Goal: Task Accomplishment & Management: Use online tool/utility

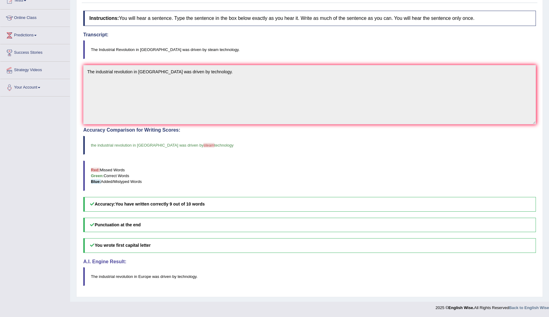
click at [520, 41] on blockquote "The Industrial Revolution in Europe was driven by steam technology." at bounding box center [309, 49] width 453 height 19
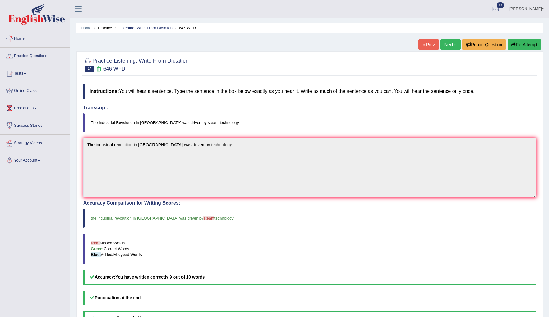
scroll to position [4, 0]
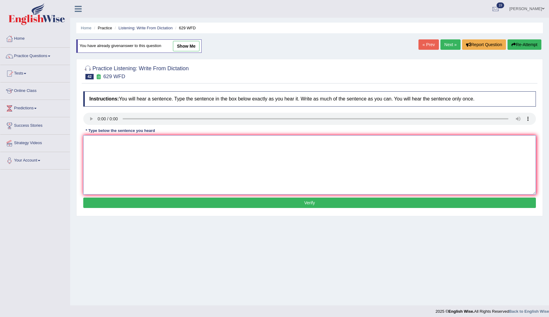
click at [170, 151] on textarea at bounding box center [309, 164] width 453 height 59
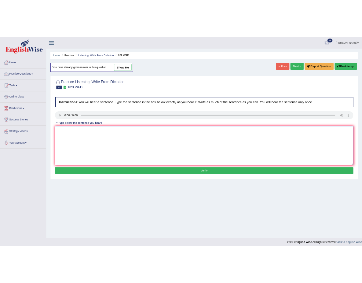
scroll to position [4, 0]
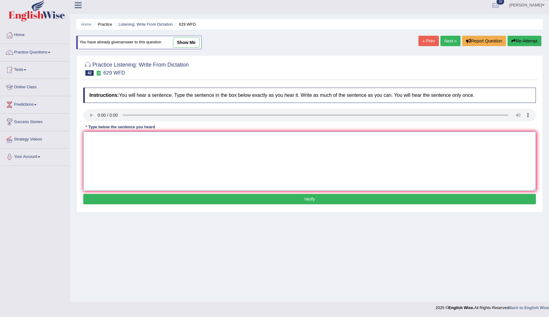
click at [199, 163] on textarea at bounding box center [309, 161] width 453 height 59
click at [324, 143] on textarea at bounding box center [309, 161] width 453 height 59
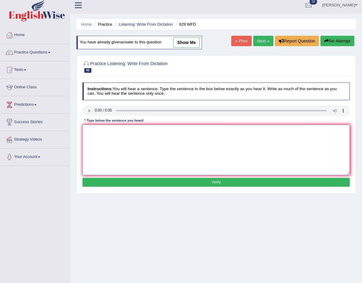
type textarea "0"
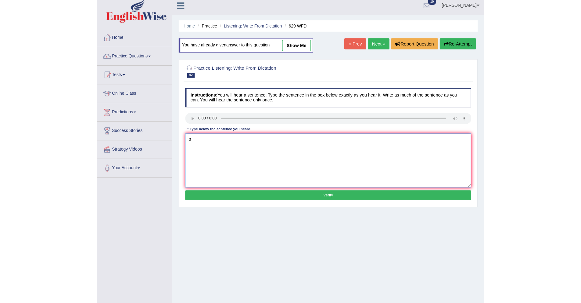
scroll to position [0, 0]
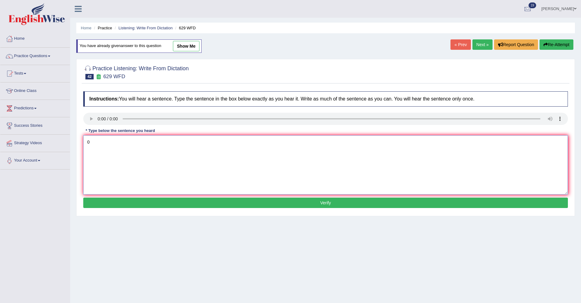
click at [284, 156] on textarea "0" at bounding box center [325, 164] width 485 height 59
click at [93, 143] on textarea at bounding box center [325, 164] width 485 height 59
click at [124, 143] on textarea "Please provide the supports to argue this" at bounding box center [325, 164] width 485 height 59
click at [161, 144] on textarea "Please provide the reports to supports to argue this" at bounding box center [325, 164] width 485 height 59
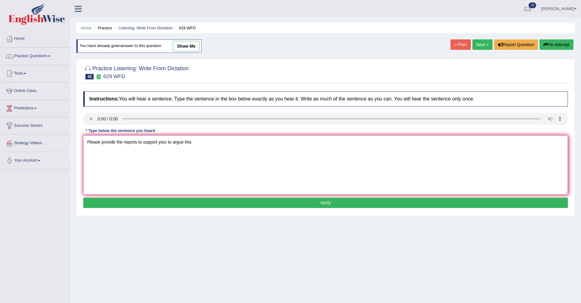
click at [197, 144] on textarea "Please provide the reports to support your to argue this" at bounding box center [325, 164] width 485 height 59
click at [175, 143] on textarea "Please provide the reports to support your to arguments." at bounding box center [325, 164] width 485 height 59
type textarea "Please provide the reports to support your arguments."
click at [227, 207] on button "Verify" at bounding box center [325, 202] width 485 height 10
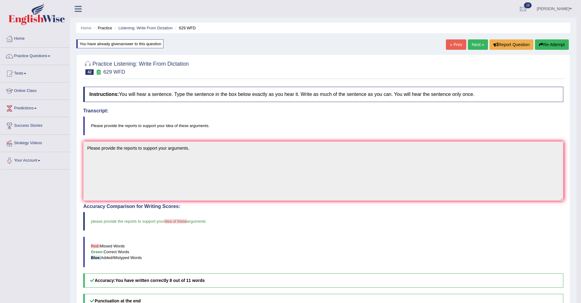
click at [474, 42] on link "Next »" at bounding box center [478, 44] width 20 height 10
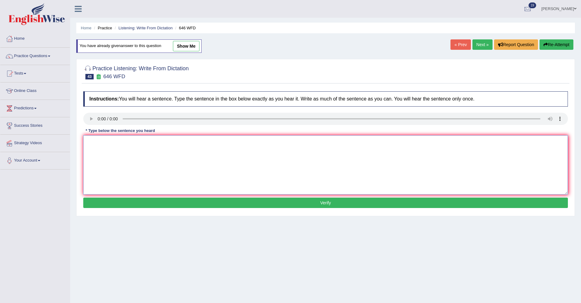
click at [101, 138] on textarea at bounding box center [325, 164] width 485 height 59
click at [113, 142] on textarea "The industrail revolution is driven by steam technology." at bounding box center [325, 164] width 485 height 59
click at [118, 143] on textarea "The industrial revolution is driven by steam technology." at bounding box center [325, 164] width 485 height 59
click at [114, 142] on textarea "The industrial revolution is driven by steam technology." at bounding box center [325, 164] width 485 height 59
click at [162, 151] on textarea "The industrial revolution is driven by steam technology." at bounding box center [325, 164] width 485 height 59
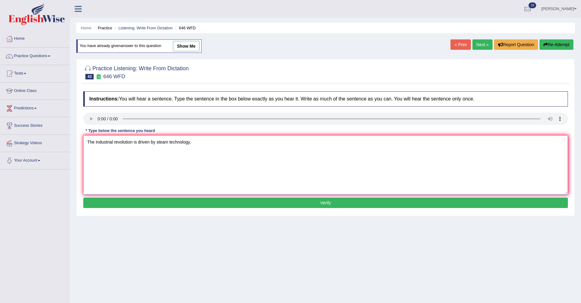
click at [230, 164] on textarea "The industrial revolution is driven by steam technology." at bounding box center [325, 164] width 485 height 59
type textarea "The industrial revolution is driven by steam technology."
click at [281, 202] on button "Verify" at bounding box center [325, 202] width 485 height 10
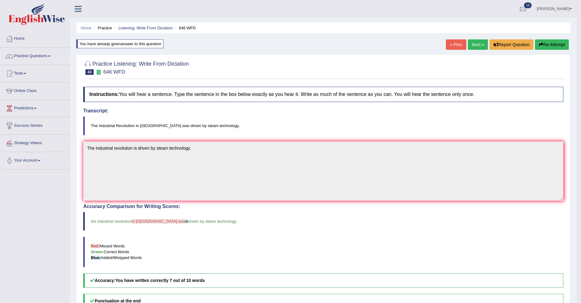
click at [475, 48] on link "Next »" at bounding box center [478, 44] width 20 height 10
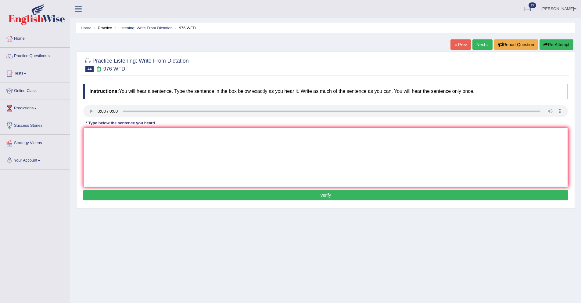
click at [96, 144] on textarea at bounding box center [325, 157] width 485 height 59
click at [119, 135] on textarea "The study of the economy is a tricky subject of research." at bounding box center [325, 157] width 485 height 59
click at [129, 148] on textarea "The study of economy is a tricky subject of research." at bounding box center [325, 157] width 485 height 59
click at [112, 135] on textarea "The study of economy is a tricky subject of research." at bounding box center [325, 157] width 485 height 59
drag, startPoint x: 172, startPoint y: 142, endPoint x: 196, endPoint y: 145, distance: 23.7
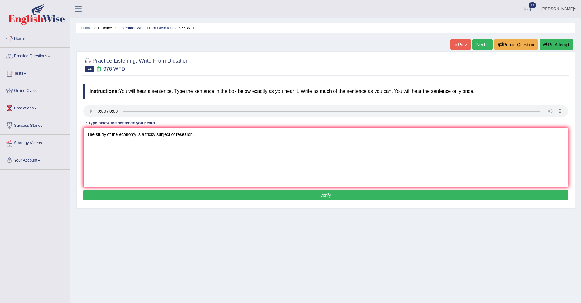
click at [172, 142] on textarea "The study of the economy is a tricky subject of research." at bounding box center [325, 157] width 485 height 59
type textarea "The study of the economy is a tricky subject of research."
click at [263, 199] on button "Verify" at bounding box center [325, 195] width 485 height 10
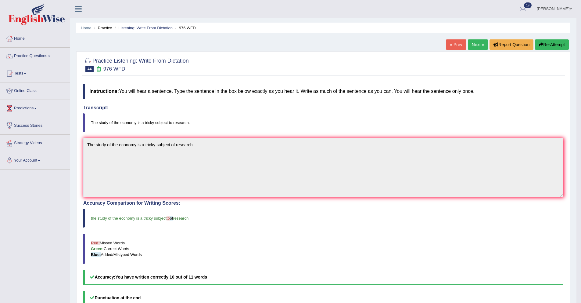
click at [475, 43] on link "Next »" at bounding box center [478, 44] width 20 height 10
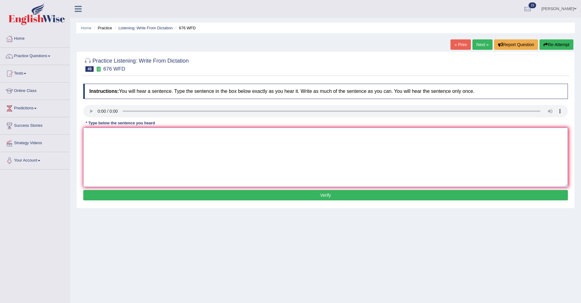
click at [91, 131] on textarea at bounding box center [325, 157] width 485 height 59
type textarea "Universities need to secure the grants to research."
click at [325, 190] on button "Verify" at bounding box center [325, 195] width 485 height 10
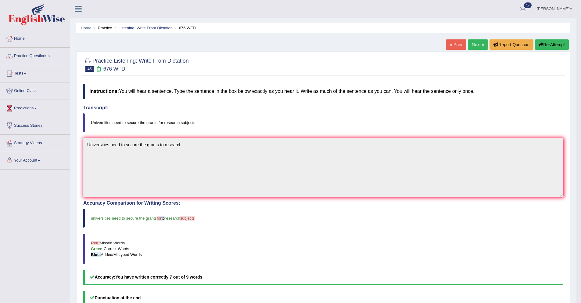
click at [476, 46] on link "Next »" at bounding box center [478, 44] width 20 height 10
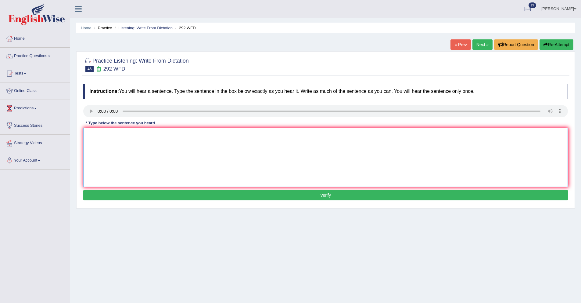
drag, startPoint x: 91, startPoint y: 141, endPoint x: 94, endPoint y: 138, distance: 4.7
click at [94, 139] on textarea at bounding box center [325, 157] width 485 height 59
click at [168, 134] on textarea "Some people argue that education is nort that important." at bounding box center [325, 157] width 485 height 59
type textarea "Some people argue that education is not that important."
click at [235, 197] on button "Verify" at bounding box center [325, 195] width 485 height 10
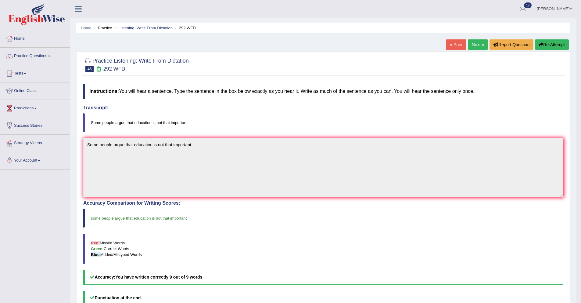
click at [474, 47] on link "Next »" at bounding box center [478, 44] width 20 height 10
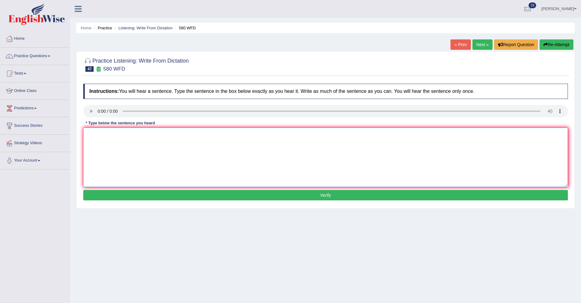
click at [93, 134] on textarea at bounding box center [325, 157] width 485 height 59
click at [96, 136] on textarea "Youy can use your laptops in lecture." at bounding box center [325, 157] width 485 height 59
click at [159, 134] on textarea "You can use your laptops in lecture." at bounding box center [325, 157] width 485 height 59
type textarea "You can use your laptops in lecture."
click at [306, 195] on button "Verify" at bounding box center [325, 195] width 485 height 10
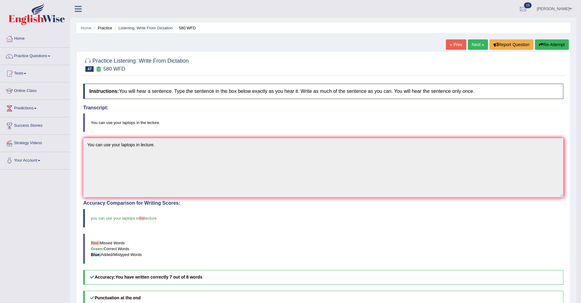
click at [473, 45] on link "Next »" at bounding box center [478, 44] width 20 height 10
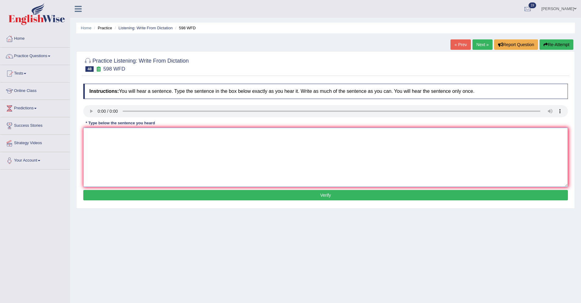
click at [92, 130] on textarea at bounding box center [325, 157] width 485 height 59
type textarea "Check the website if your are looking for discounted textbooks."
click at [242, 195] on button "Verify" at bounding box center [325, 195] width 485 height 10
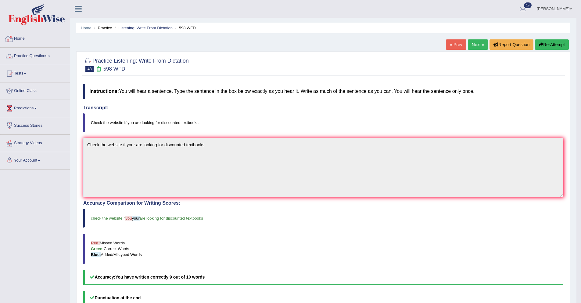
click at [47, 59] on link "Practice Questions" at bounding box center [35, 55] width 70 height 15
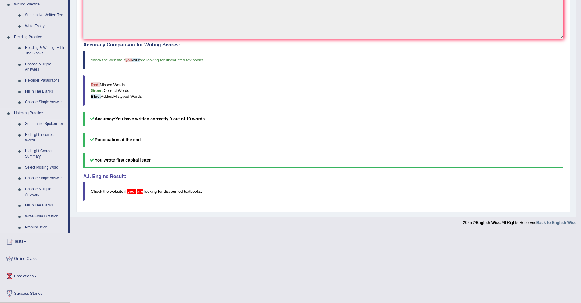
scroll to position [159, 0]
click at [36, 123] on link "Summarize Spoken Text" at bounding box center [45, 122] width 46 height 11
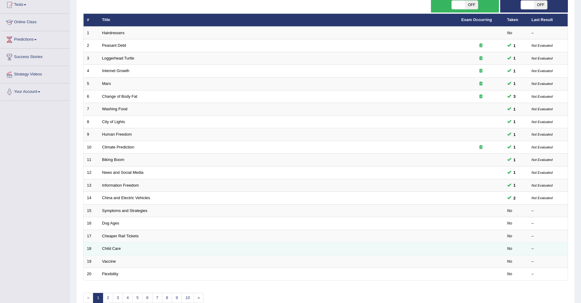
scroll to position [101, 0]
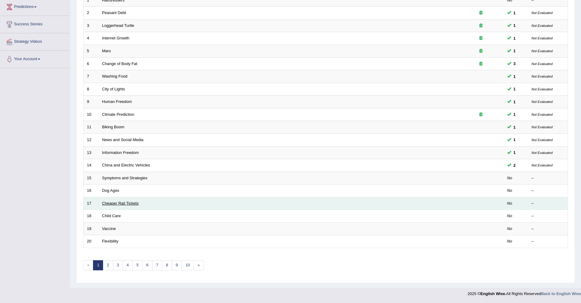
click at [111, 203] on link "Cheaper Rail Tickets" at bounding box center [120, 203] width 37 height 5
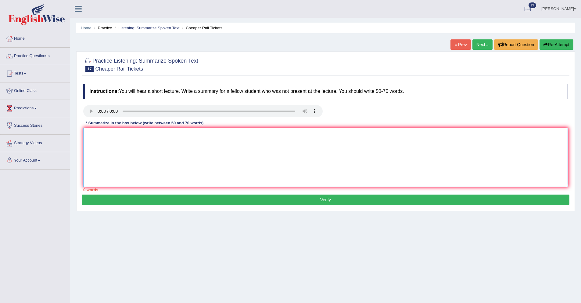
click at [111, 134] on textarea at bounding box center [325, 157] width 485 height 59
click at [93, 139] on textarea at bounding box center [325, 157] width 485 height 59
click at [128, 134] on textarea "The speaker provided comprehensive overview of equal pay day in Germany p" at bounding box center [325, 157] width 485 height 59
click at [188, 135] on textarea "The speaker provided a comprehensive overview of equal pay day in Germany p" at bounding box center [325, 157] width 485 height 59
click at [248, 139] on textarea "The speaker provided a comprehensive overview of equal pay day in Germany p" at bounding box center [325, 157] width 485 height 59
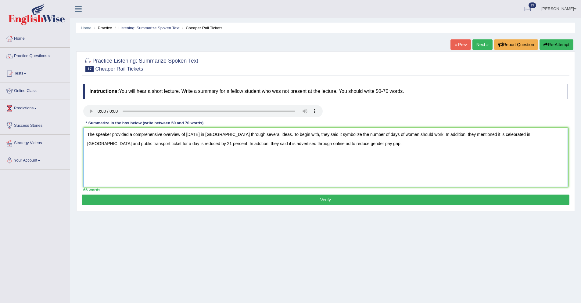
click at [198, 144] on textarea "The speaker provided a comprehensive overview of equal pay day in Germany throu…" at bounding box center [325, 157] width 485 height 59
click at [288, 145] on textarea "The speaker provided a comprehensive overview of equal pay day in Germany throu…" at bounding box center [325, 157] width 485 height 59
click at [311, 144] on textarea "The speaker provided a comprehensive overview of equal pay day in Germany throu…" at bounding box center [325, 157] width 485 height 59
click at [349, 135] on textarea "The speaker provided a comprehensive overview of equal pay day in Germany throu…" at bounding box center [325, 157] width 485 height 59
click at [213, 134] on textarea "The speaker provided a comprehensive overview of equal pay day in Germany throu…" at bounding box center [325, 157] width 485 height 59
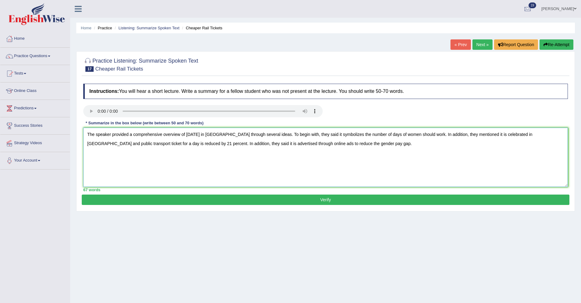
click at [189, 134] on textarea "The speaker provided a comprehensive overview of equal pay day in Germany throu…" at bounding box center [325, 157] width 485 height 59
click at [200, 135] on textarea "The speaker provided a comprehensive overview of Equal pay day in Germany throu…" at bounding box center [325, 157] width 485 height 59
click at [211, 132] on textarea "The speaker provided a comprehensive overview of Equal Pay day in Germany throu…" at bounding box center [325, 157] width 485 height 59
click at [209, 136] on textarea "The speaker provided a comprehensive overview of Equal Pay day in Germany throu…" at bounding box center [325, 157] width 485 height 59
click at [210, 136] on textarea "The speaker provided a comprehensive overview of Equal Pay day in Germany throu…" at bounding box center [325, 157] width 485 height 59
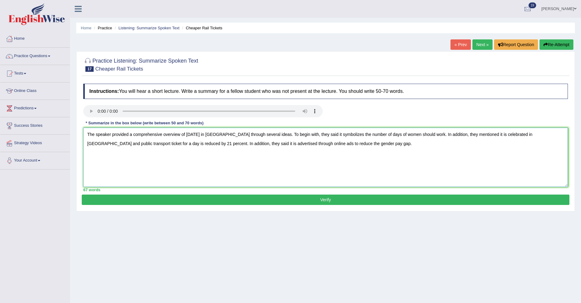
type textarea "The speaker provided a comprehensive overview of Equal Pay Day in Germany throu…"
click at [248, 204] on button "Verify" at bounding box center [326, 199] width 488 height 10
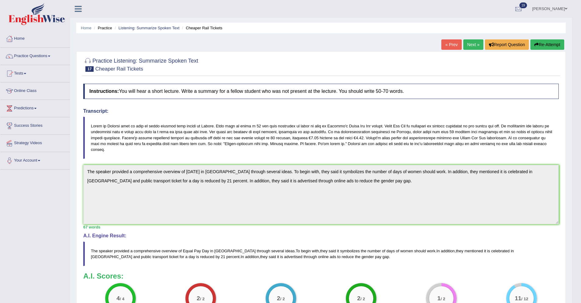
click at [468, 46] on link "Next »" at bounding box center [474, 44] width 20 height 10
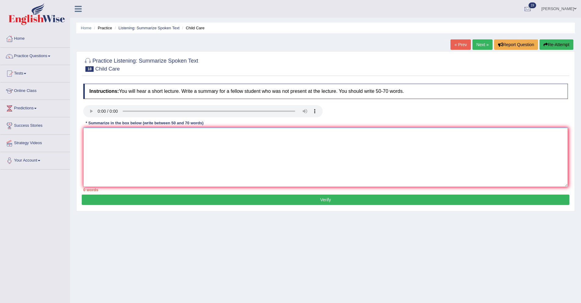
drag, startPoint x: 94, startPoint y: 136, endPoint x: 103, endPoint y: 144, distance: 11.9
click at [98, 138] on textarea at bounding box center [325, 157] width 485 height 59
drag, startPoint x: 129, startPoint y: 135, endPoint x: 127, endPoint y: 139, distance: 4.0
click at [128, 136] on textarea "The speaker provided comprehensiv" at bounding box center [325, 157] width 485 height 59
click at [161, 136] on textarea "The speaker provided a comprehensiv" at bounding box center [325, 157] width 485 height 59
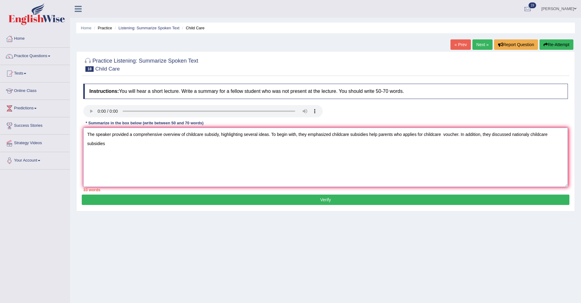
click at [532, 134] on textarea "The speaker provided a comprehensive overview of childcare subsidy, highlightin…" at bounding box center [325, 157] width 485 height 59
click at [535, 134] on textarea "The speaker provided a comprehensive overview of childcare subsidy, highlightin…" at bounding box center [325, 157] width 485 height 59
click at [168, 145] on textarea "The speaker provided a comprehensive overview of childcare subsidy, highlightin…" at bounding box center [325, 157] width 485 height 59
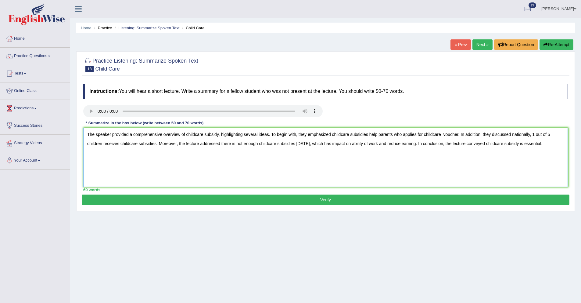
click at [497, 146] on textarea "The speaker provided a comprehensive overview of childcare subsidy, highlightin…" at bounding box center [325, 157] width 485 height 59
click at [487, 145] on textarea "The speaker provided a comprehensive overview of childcare subsidy, highlightin…" at bounding box center [325, 157] width 485 height 59
click at [222, 143] on textarea "The speaker provided a comprehensive overview of childcare subsidy, highlightin…" at bounding box center [325, 157] width 485 height 59
click at [233, 144] on textarea "The speaker provided a comprehensive overview of childcare subsidy, highlightin…" at bounding box center [325, 157] width 485 height 59
click at [222, 144] on textarea "The speaker provided a comprehensive overview of childcare subsidy, highlightin…" at bounding box center [325, 157] width 485 height 59
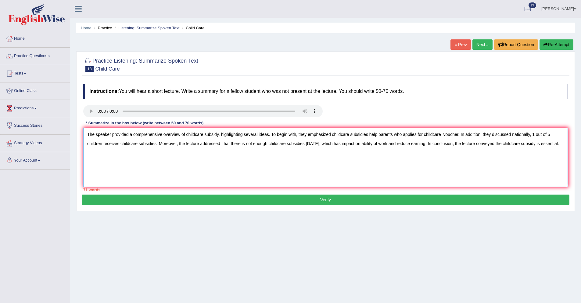
click at [255, 143] on textarea "The speaker provided a comprehensive overview of childcare subsidy, highlightin…" at bounding box center [325, 157] width 485 height 59
click at [223, 144] on textarea "The speaker provided a comprehensive overview of childcare subsidy, highlightin…" at bounding box center [325, 157] width 485 height 59
click at [337, 144] on textarea "The speaker provided a comprehensive overview of childcare subsidy, highlightin…" at bounding box center [325, 157] width 485 height 59
click at [371, 144] on textarea "The speaker provided a comprehensive overview of childcare subsidy, highlightin…" at bounding box center [325, 157] width 485 height 59
click at [420, 133] on textarea "The speaker provided a comprehensive overview of childcare subsidy, highlightin…" at bounding box center [325, 157] width 485 height 59
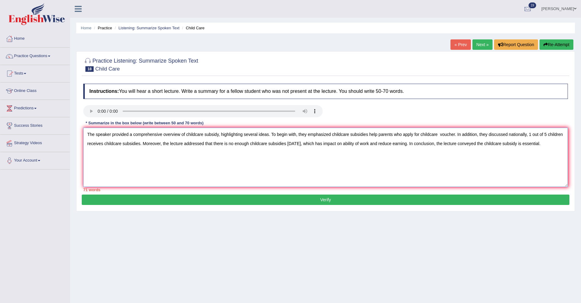
click at [500, 142] on textarea "The speaker provided a comprehensive overview of childcare subsidy, highlightin…" at bounding box center [325, 157] width 485 height 59
click at [220, 132] on textarea "The speaker provided a comprehensive overview of childcare subsidy, highlightin…" at bounding box center [325, 157] width 485 height 59
click at [447, 134] on textarea "The speaker provided a comprehensive overview of childcare subsidies, highlight…" at bounding box center [325, 157] width 485 height 59
click at [138, 146] on textarea "The speaker provided a comprehensive overview of childcare subsidies, highlight…" at bounding box center [325, 157] width 485 height 59
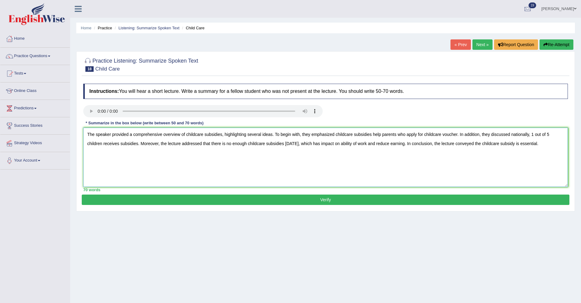
type textarea "The speaker provided a comprehensive overview of childcare subsidies, highlight…"
click at [187, 196] on button "Verify" at bounding box center [326, 199] width 488 height 10
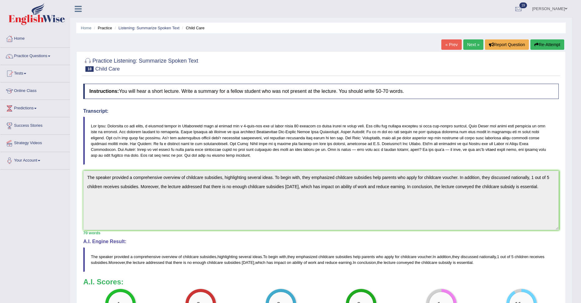
click at [473, 45] on link "Next »" at bounding box center [474, 44] width 20 height 10
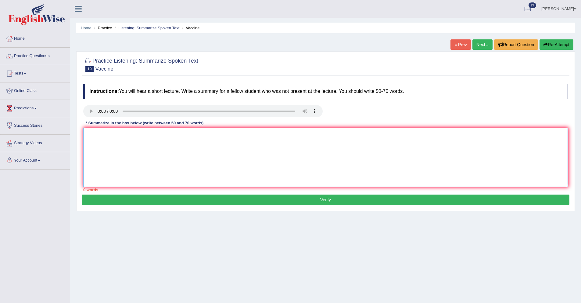
drag, startPoint x: 93, startPoint y: 141, endPoint x: 107, endPoint y: 140, distance: 14.7
click at [106, 140] on textarea at bounding box center [325, 157] width 485 height 59
click at [129, 134] on textarea "The speaker provided comprehensive" at bounding box center [325, 157] width 485 height 59
click at [180, 133] on textarea "The speaker provided a comprehensive" at bounding box center [325, 157] width 485 height 59
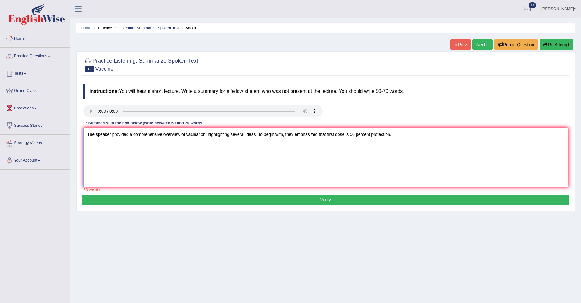
click at [347, 134] on textarea "The speaker provided a comprehensive overview of vacination, highlighting sever…" at bounding box center [325, 157] width 485 height 59
click at [369, 135] on textarea "The speaker provided a comprehensive overview of vacination, highlighting sever…" at bounding box center [325, 157] width 485 height 59
click at [415, 137] on textarea "The speaker provided a comprehensive overview of vacination, highlighting sever…" at bounding box center [325, 157] width 485 height 59
click at [470, 135] on textarea "The speaker provided a comprehensive overview of vacination, highlighting sever…" at bounding box center [325, 157] width 485 height 59
click at [547, 133] on textarea "The speaker provided a comprehensive overview of vacination, highlighting sever…" at bounding box center [325, 157] width 485 height 59
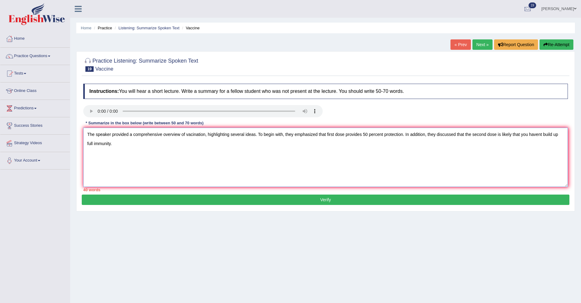
click at [547, 135] on textarea "The speaker provided a comprehensive overview of vacination, highlighting sever…" at bounding box center [325, 157] width 485 height 59
click at [132, 139] on textarea "The speaker provided a comprehensive overview of vacination, highlighting sever…" at bounding box center [325, 157] width 485 height 59
click at [132, 145] on textarea "The speaker provided a comprehensive overview of vacination, highlighting sever…" at bounding box center [325, 157] width 485 height 59
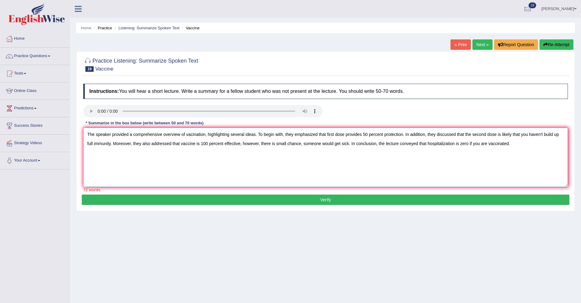
click at [194, 134] on textarea "The speaker provided a comprehensive overview of vacination, highlighting sever…" at bounding box center [325, 157] width 485 height 59
click at [331, 134] on textarea "The speaker provided a comprehensive overview of vaccination, highlighting seve…" at bounding box center [325, 157] width 485 height 59
click at [197, 145] on textarea "The speaker provided a comprehensive overview of vaccination, highlighting seve…" at bounding box center [325, 157] width 485 height 59
drag, startPoint x: 378, startPoint y: 144, endPoint x: 541, endPoint y: 146, distance: 163.3
click at [541, 146] on textarea "The speaker provided a comprehensive overview of vaccination, highlighting seve…" at bounding box center [325, 157] width 485 height 59
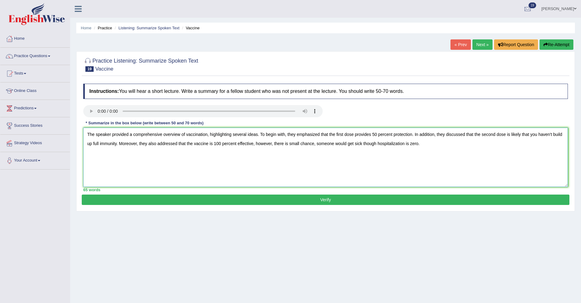
click at [423, 145] on textarea "The speaker provided a comprehensive overview of vaccination, highlighting seve…" at bounding box center [325, 157] width 485 height 59
click at [343, 171] on textarea "The speaker provided a comprehensive overview of vaccination, highlighting seve…" at bounding box center [325, 157] width 485 height 59
click at [364, 166] on textarea "The speaker provided a comprehensive overview of vaccination, highlighting seve…" at bounding box center [325, 157] width 485 height 59
click at [267, 145] on textarea "The speaker provided a comprehensive overview of vaccination, highlighting seve…" at bounding box center [325, 157] width 485 height 59
click at [327, 155] on textarea "The speaker provided a comprehensive overview of vaccination, highlighting seve…" at bounding box center [325, 157] width 485 height 59
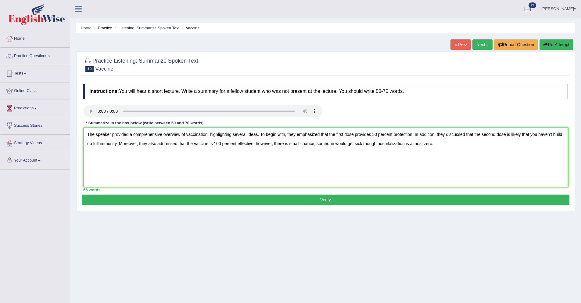
click at [269, 145] on textarea "The speaker provided a comprehensive overview of vaccination, highlighting seve…" at bounding box center [325, 157] width 485 height 59
type textarea "The speaker provided a comprehensive overview of vaccination, highlighting seve…"
click at [319, 205] on div "Practice Listening: Summarize Spoken Text 19 Vaccine Instructions: You will hea…" at bounding box center [325, 131] width 499 height 160
click at [321, 201] on button "Verify" at bounding box center [326, 199] width 488 height 10
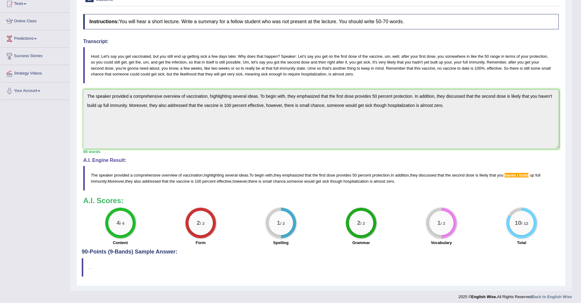
scroll to position [65, 0]
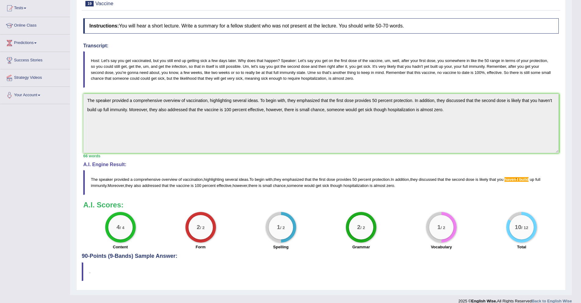
click at [518, 179] on span "t" at bounding box center [517, 179] width 1 height 5
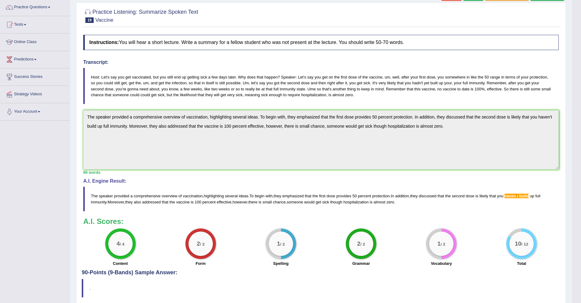
scroll to position [73, 0]
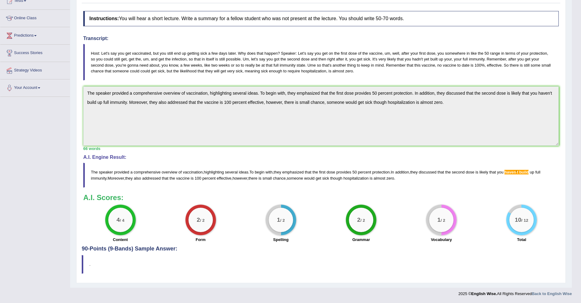
drag, startPoint x: 539, startPoint y: 173, endPoint x: 500, endPoint y: 163, distance: 39.5
click at [501, 163] on blockquote "The speaker provided a comprehensive overview of vaccination , highlighting sev…" at bounding box center [321, 175] width 476 height 24
click at [459, 100] on div "Instructions: You will hear a short lecture. Write a summary for a fellow stude…" at bounding box center [321, 127] width 479 height 238
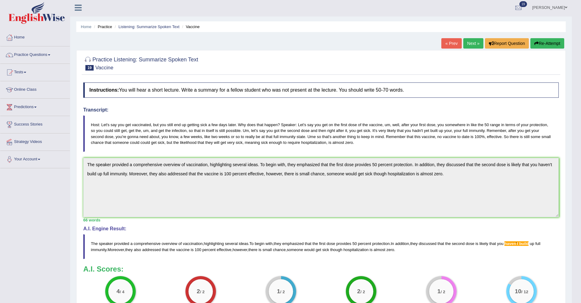
scroll to position [0, 0]
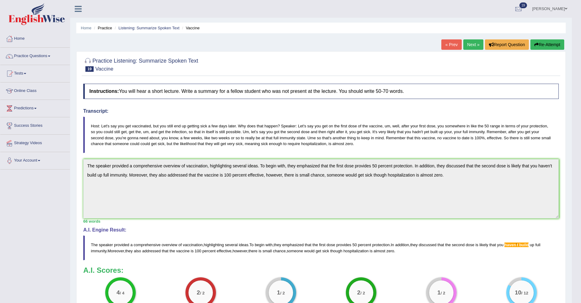
click at [472, 47] on link "Next »" at bounding box center [474, 44] width 20 height 10
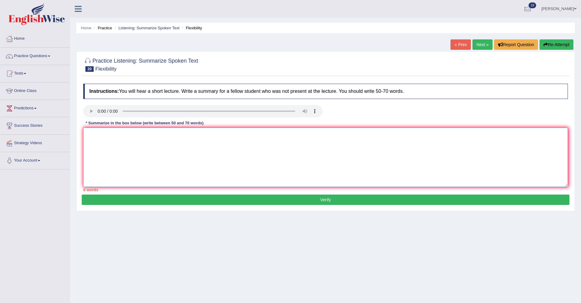
click at [98, 140] on textarea at bounding box center [325, 157] width 485 height 59
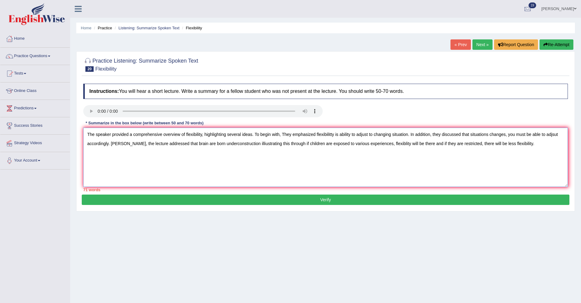
click at [287, 133] on textarea "The speaker provided a comprehensive overview of flexibility, highlighting seve…" at bounding box center [325, 157] width 485 height 59
click at [334, 134] on textarea "The speaker provided a comprehensive overview of flexibility, highlighting seve…" at bounding box center [325, 157] width 485 height 59
click at [340, 134] on textarea "The speaker provided a comprehensive overview of flexibility, highlighting seve…" at bounding box center [325, 157] width 485 height 59
click at [339, 135] on textarea "The speaker provided a comprehensive overview of flexibility, highlighting seve…" at bounding box center [325, 157] width 485 height 59
click at [317, 135] on textarea "The speaker provided a comprehensive overview of flexibility, highlighting seve…" at bounding box center [325, 157] width 485 height 59
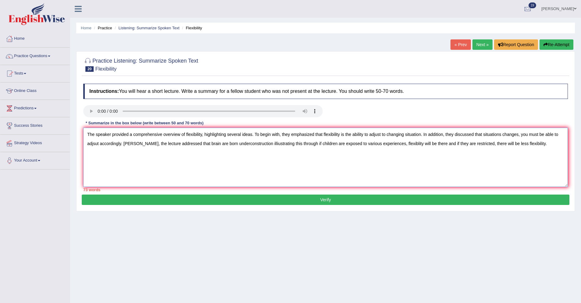
click at [391, 135] on textarea "The speaker provided a comprehensive overview of flexibility, highlighting seve…" at bounding box center [325, 157] width 485 height 59
click at [426, 134] on textarea "The speaker provided a comprehensive overview of flexibility, highlighting seve…" at bounding box center [325, 157] width 485 height 59
click at [526, 135] on textarea "The speaker provided a comprehensive overview of flexibility, highlighting seve…" at bounding box center [325, 157] width 485 height 59
click at [103, 144] on textarea "The speaker provided a comprehensive overview of flexibility, highlighting seve…" at bounding box center [325, 157] width 485 height 59
click at [132, 146] on textarea "The speaker provided a comprehensive overview of flexibility, highlighting seve…" at bounding box center [325, 157] width 485 height 59
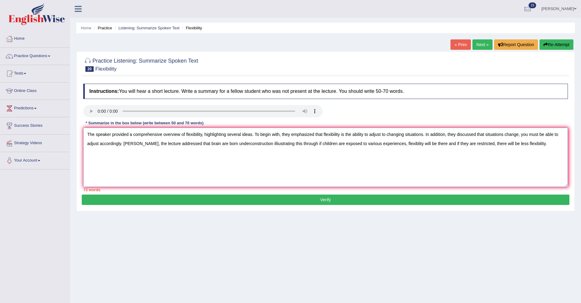
click at [136, 144] on textarea "The speaker provided a comprehensive overview of flexibility, highlighting seve…" at bounding box center [325, 157] width 485 height 59
click at [247, 146] on textarea "The speaker provided a comprehensive overview of flexibility, highlighting seve…" at bounding box center [325, 157] width 485 height 59
click at [277, 143] on textarea "The speaker provided a comprehensive overview of flexibility, highlighting seve…" at bounding box center [325, 157] width 485 height 59
click at [290, 145] on textarea "The speaker provided a comprehensive overview of flexibility, highlighting seve…" at bounding box center [325, 157] width 485 height 59
click at [299, 154] on textarea "The speaker provided a comprehensive overview of flexibility, highlighting seve…" at bounding box center [325, 157] width 485 height 59
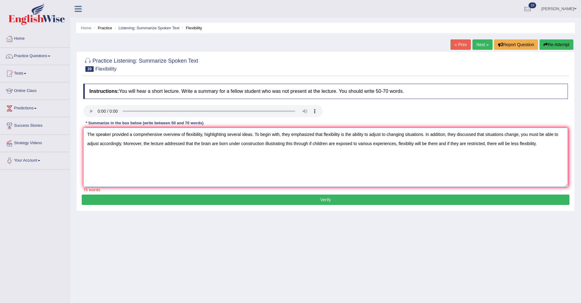
click at [413, 144] on textarea "The speaker provided a comprehensive overview of flexibility, highlighting seve…" at bounding box center [325, 157] width 485 height 59
drag, startPoint x: 478, startPoint y: 145, endPoint x: 457, endPoint y: 148, distance: 21.0
click at [457, 148] on textarea "The speaker provided a comprehensive overview of flexibility, highlighting seve…" at bounding box center [325, 157] width 485 height 59
drag, startPoint x: 532, startPoint y: 143, endPoint x: 448, endPoint y: 147, distance: 84.9
click at [448, 147] on textarea "The speaker provided a comprehensive overview of flexibility, highlighting seve…" at bounding box center [325, 157] width 485 height 59
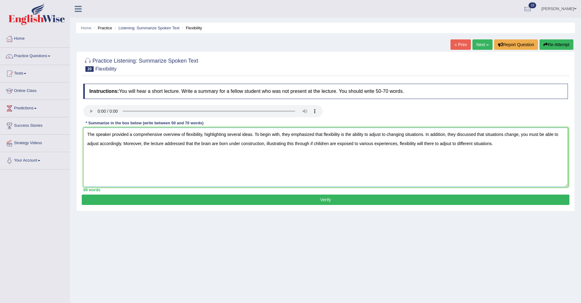
type textarea "The speaker provided a comprehensive overview of flexibility, highlighting seve…"
click at [311, 198] on button "Verify" at bounding box center [326, 199] width 488 height 10
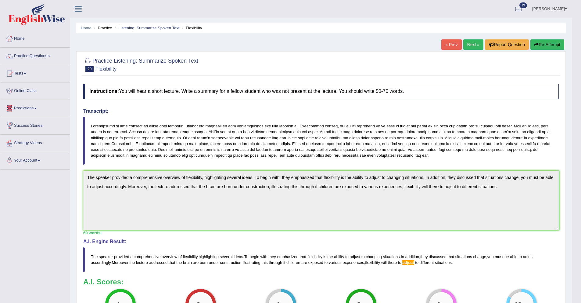
click at [26, 108] on link "Predictions" at bounding box center [35, 107] width 70 height 15
click at [48, 52] on link "Practice Questions" at bounding box center [35, 55] width 70 height 15
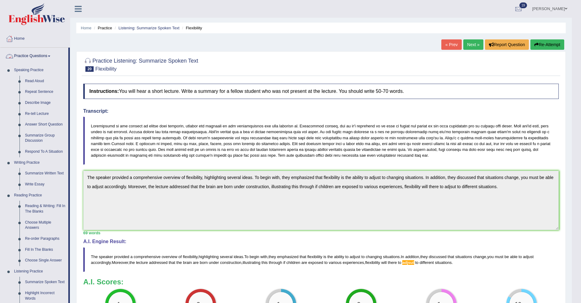
click at [52, 54] on link "Practice Questions" at bounding box center [34, 55] width 68 height 15
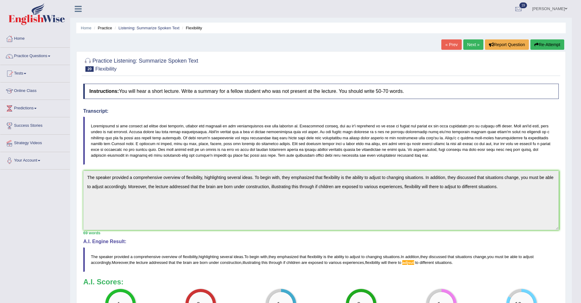
click at [27, 72] on link "Tests" at bounding box center [35, 72] width 70 height 15
click at [24, 98] on link "Take Mock Test" at bounding box center [39, 98] width 57 height 11
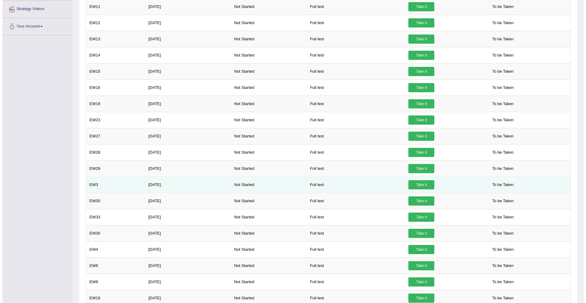
scroll to position [165, 0]
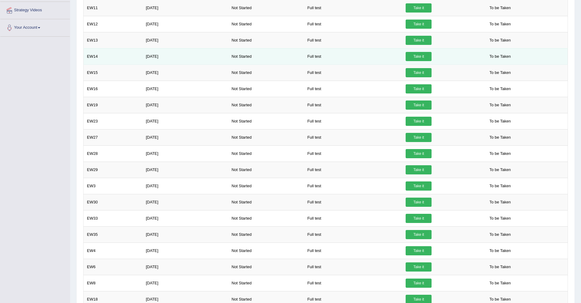
click at [94, 56] on td "EW14" at bounding box center [113, 56] width 59 height 16
click at [424, 58] on link "Take it" at bounding box center [419, 56] width 26 height 9
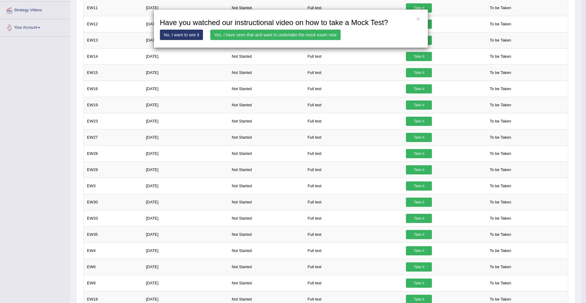
click at [331, 36] on link "Yes, I have seen that and want to undertake the mock exam now" at bounding box center [275, 35] width 130 height 10
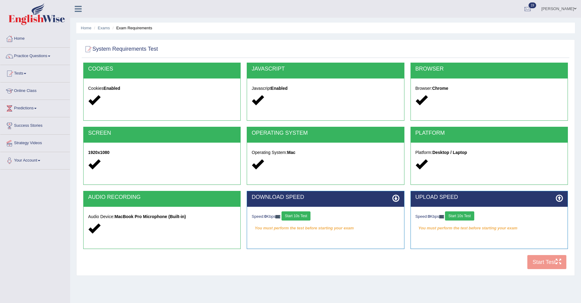
click at [298, 218] on button "Start 10s Test" at bounding box center [296, 215] width 29 height 9
click at [302, 213] on button "Start 10s Test" at bounding box center [302, 215] width 29 height 9
click at [467, 214] on div "Speed: 0 Kbps Start 10s Test" at bounding box center [490, 216] width 148 height 11
click at [468, 217] on button "Start 10s Test" at bounding box center [459, 215] width 29 height 9
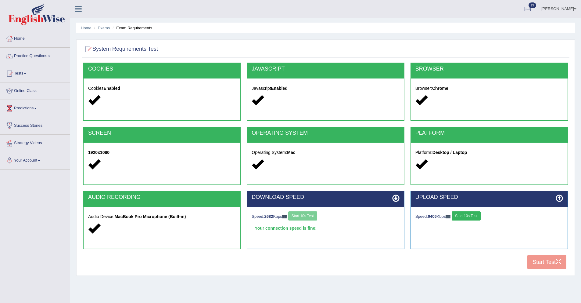
click at [475, 215] on button "Start 10s Test" at bounding box center [466, 215] width 29 height 9
click at [553, 257] on button "Start Test" at bounding box center [547, 262] width 39 height 14
